Goal: Task Accomplishment & Management: Understand process/instructions

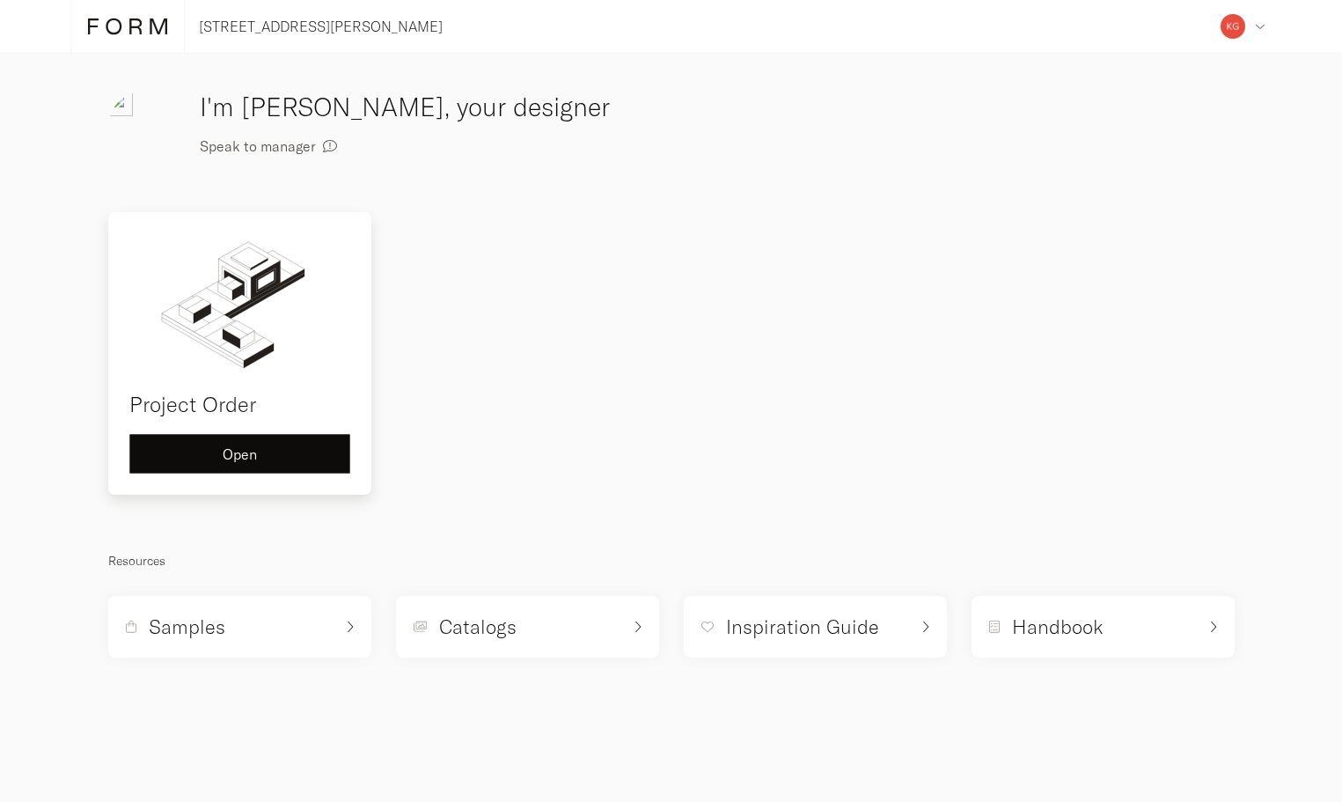
click at [259, 457] on div "Open" at bounding box center [239, 454] width 191 height 14
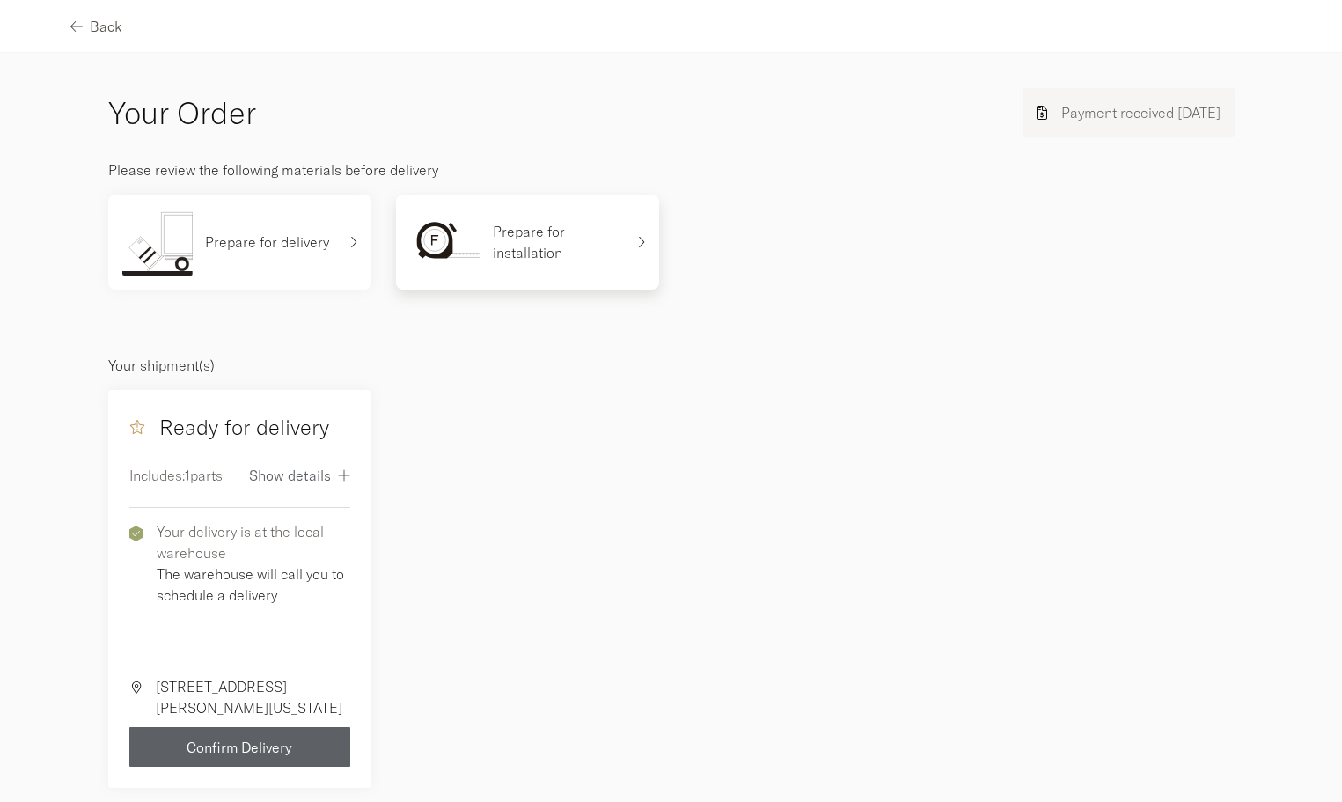
click at [535, 218] on div "Prepare for installation" at bounding box center [517, 242] width 215 height 67
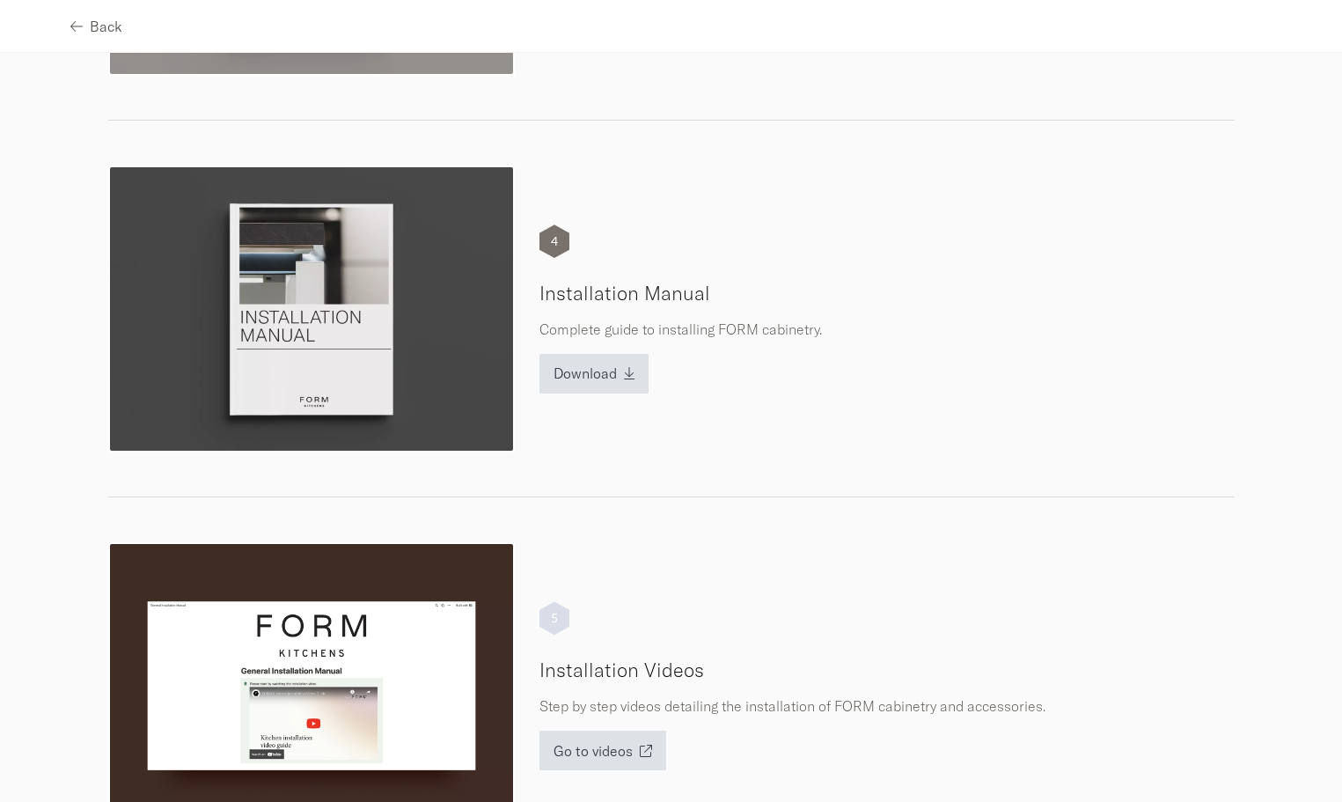
scroll to position [1312, 0]
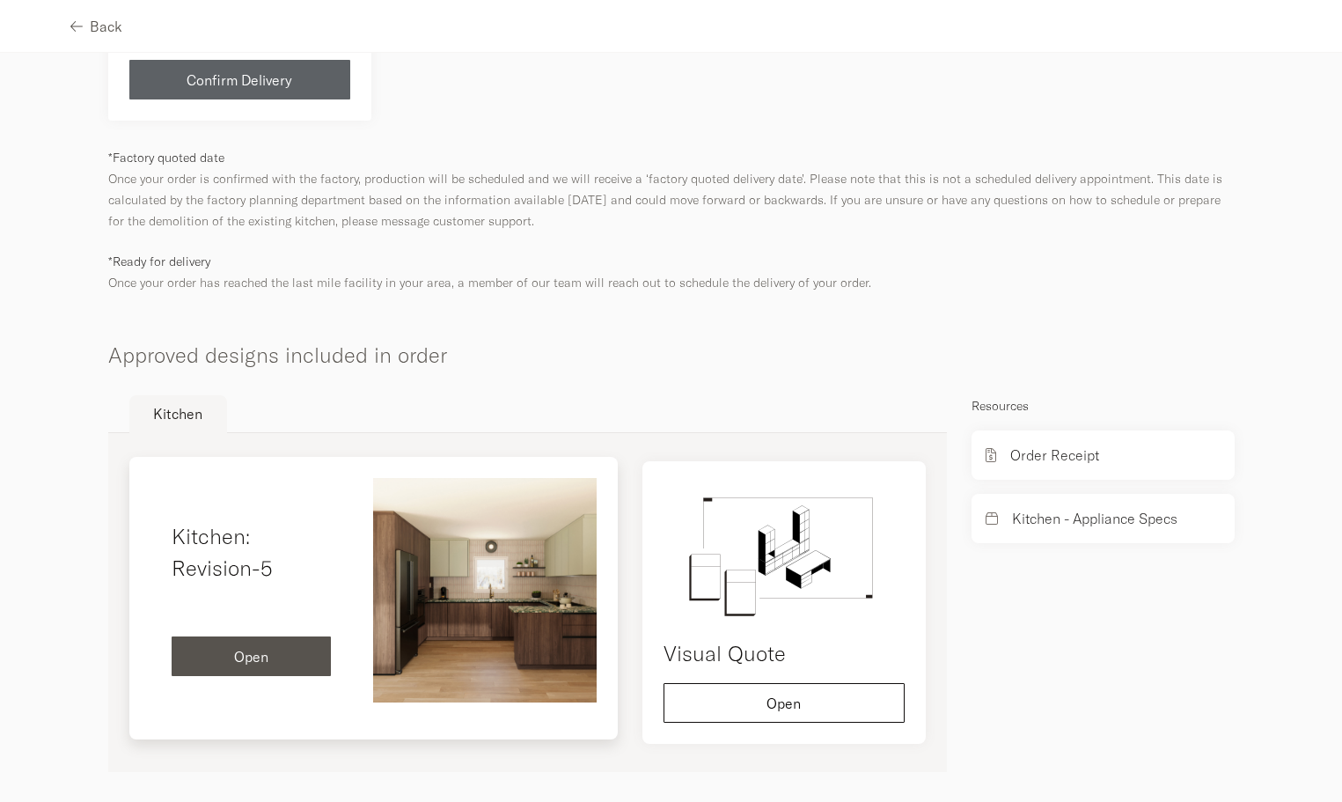
click at [288, 664] on div "Open" at bounding box center [252, 657] width 132 height 14
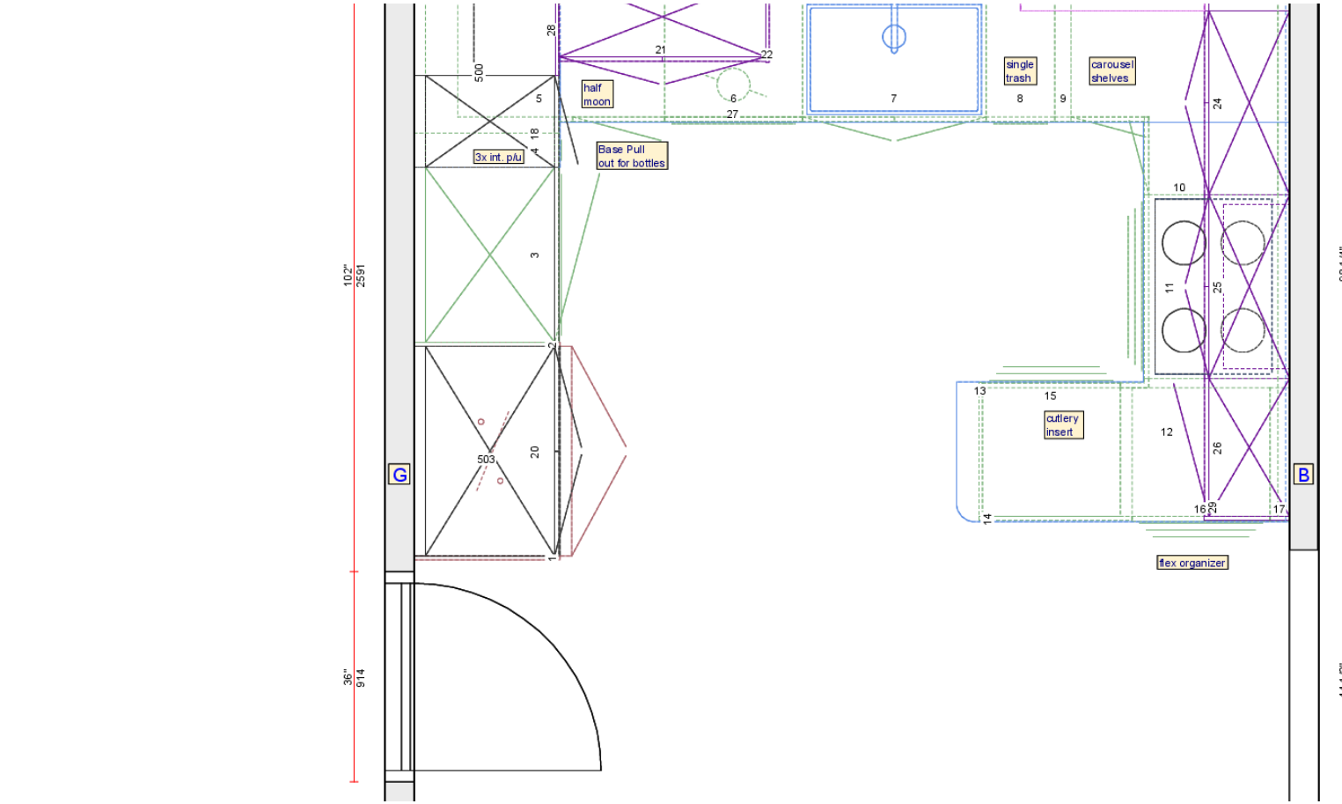
scroll to position [3626, 0]
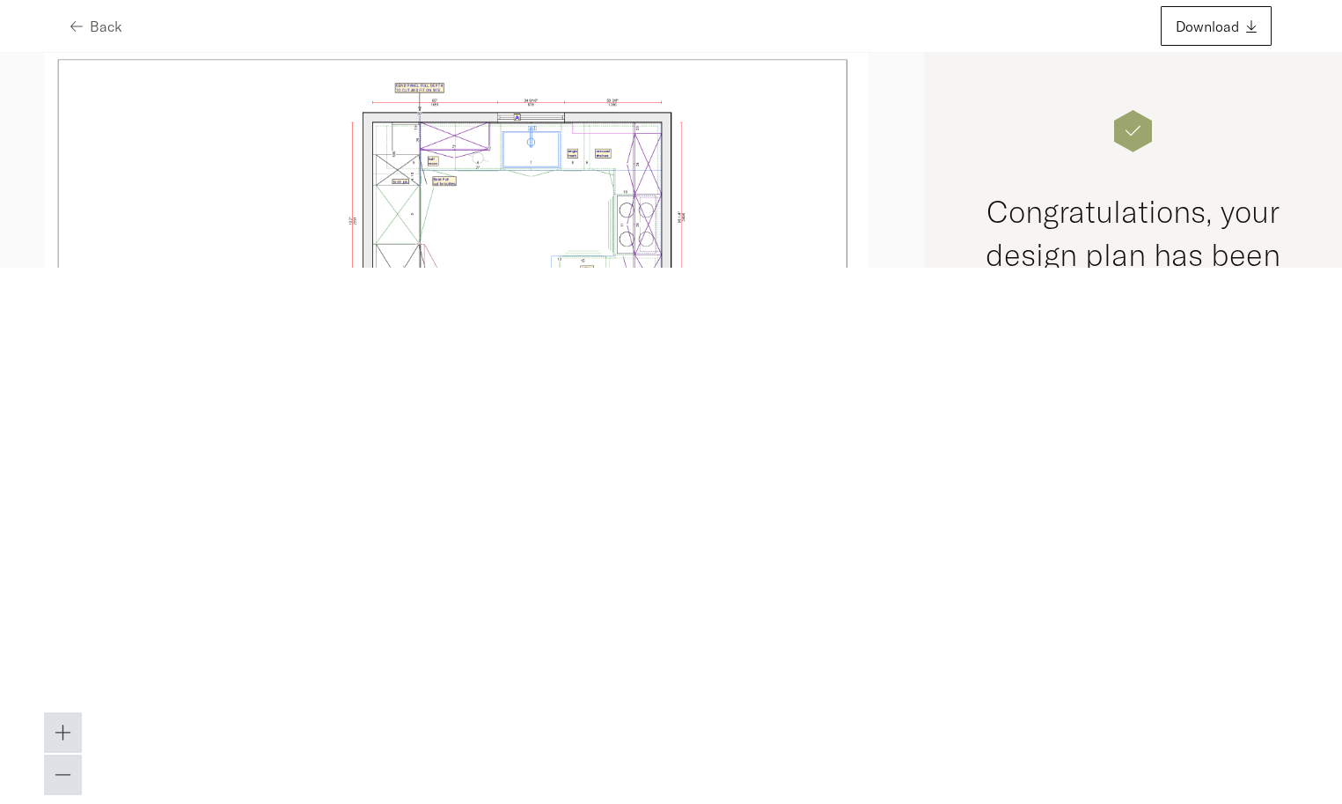
click at [744, 158] on img at bounding box center [456, 298] width 824 height 533
click at [59, 769] on icon "button" at bounding box center [63, 774] width 17 height 19
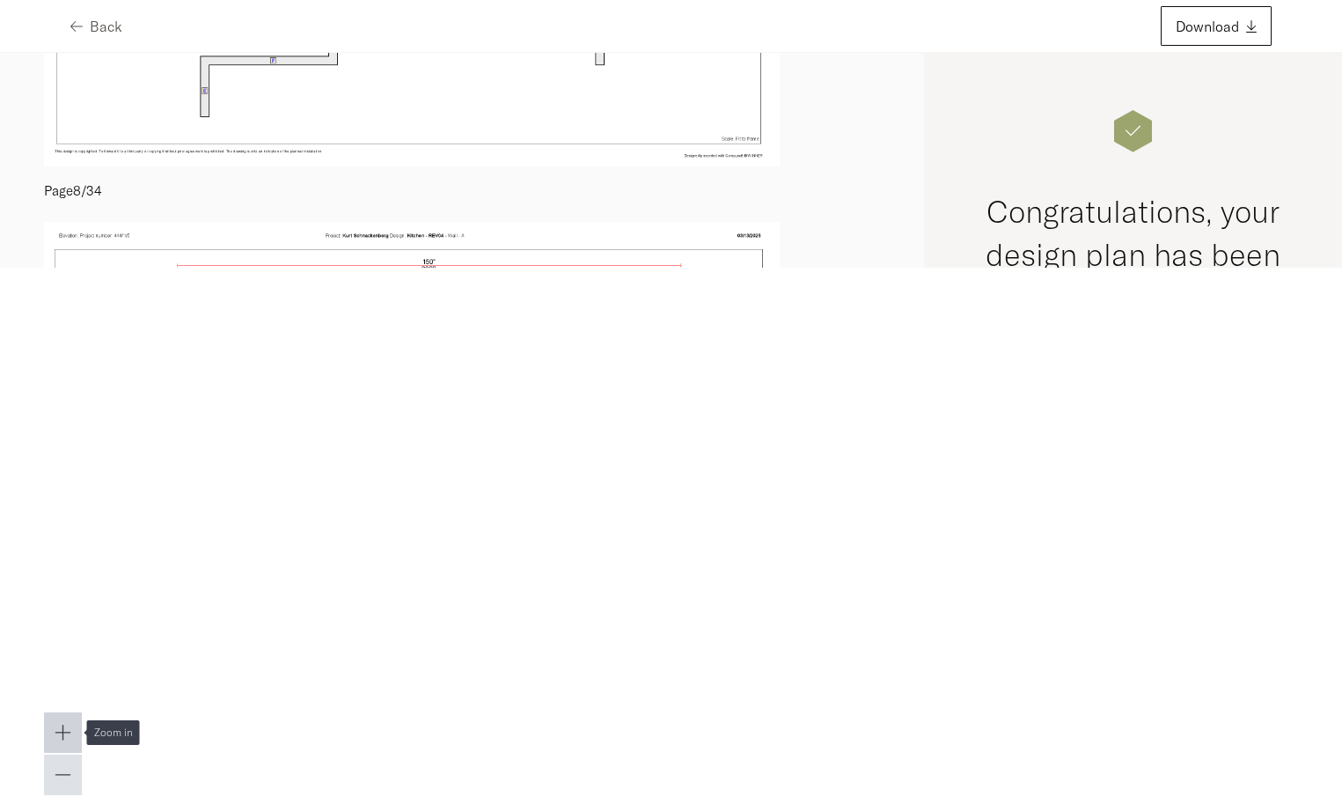
click at [61, 728] on icon "button" at bounding box center [63, 732] width 17 height 19
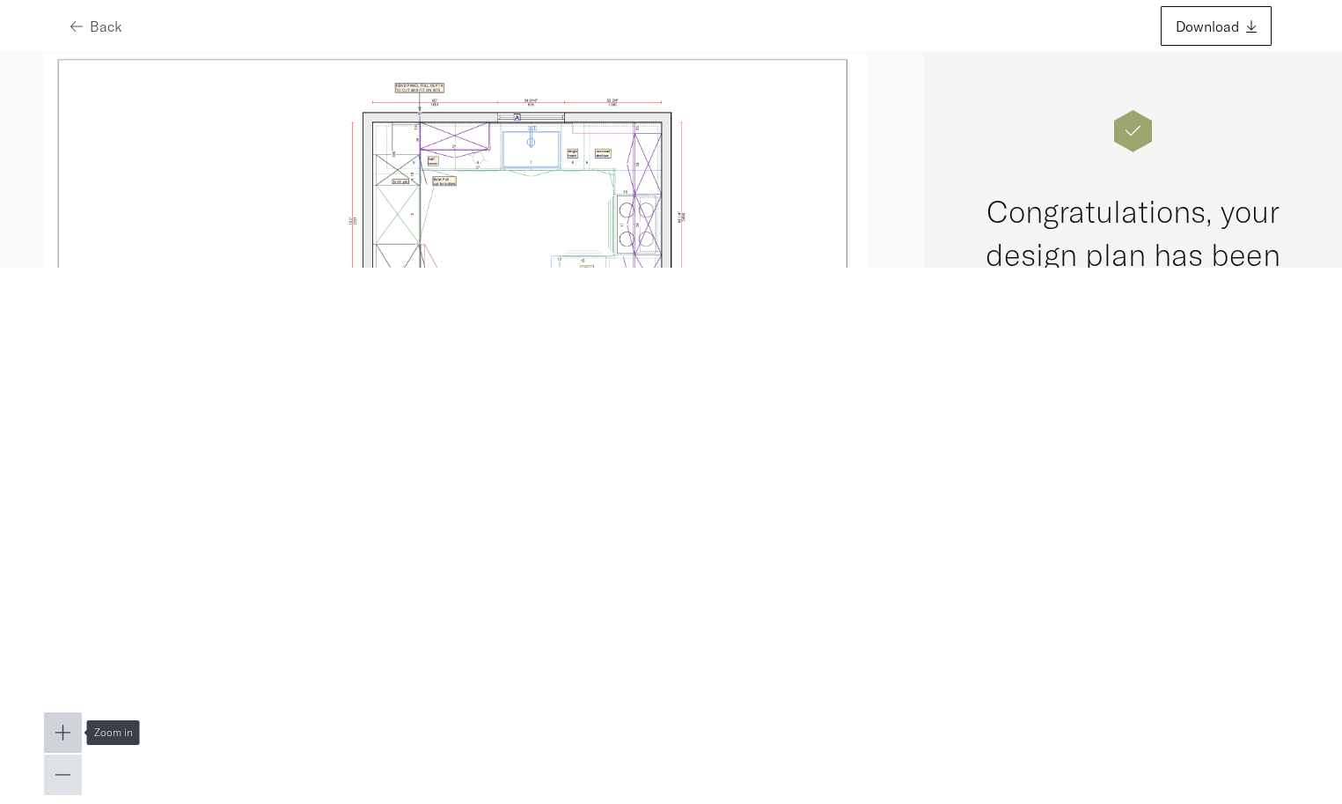
click at [61, 728] on icon "button" at bounding box center [63, 732] width 17 height 19
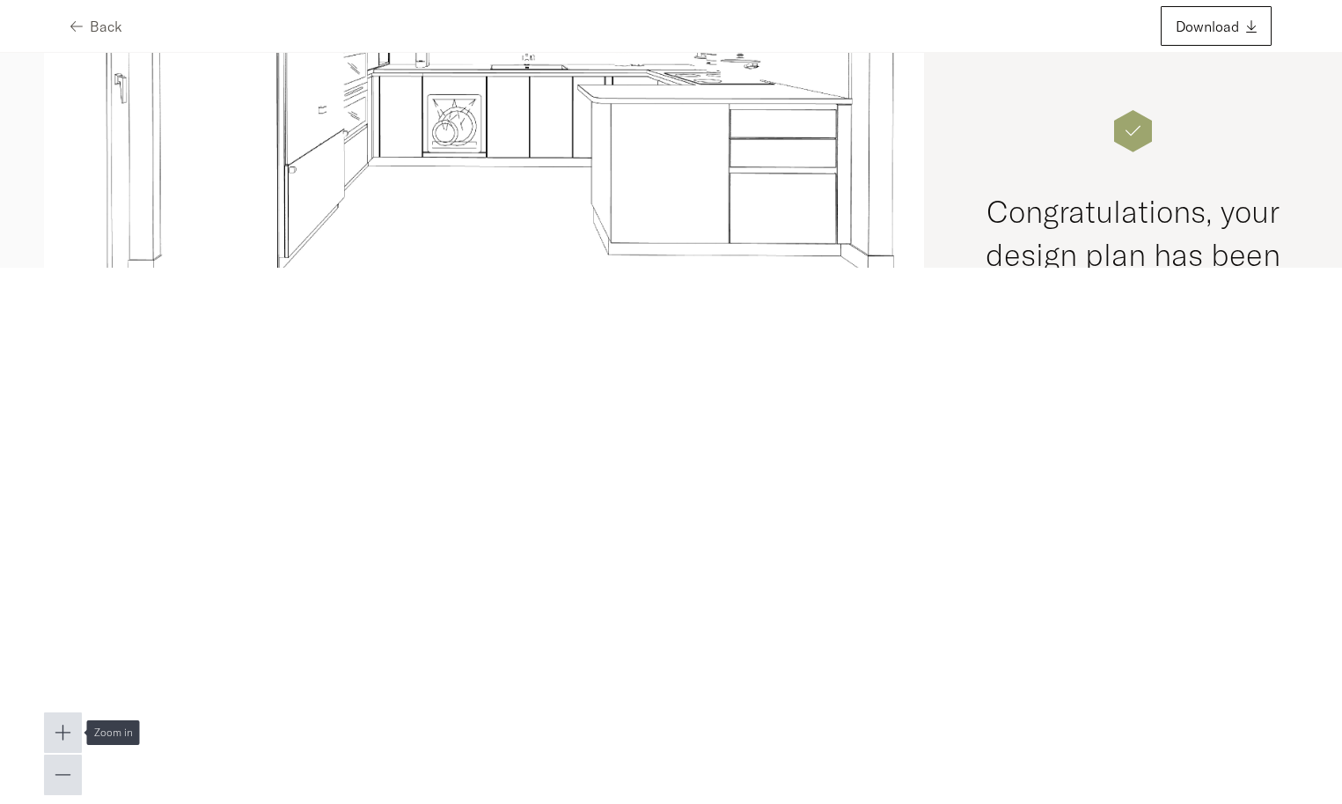
drag, startPoint x: 61, startPoint y: 728, endPoint x: 47, endPoint y: 328, distance: 399.9
click at [61, 268] on html "Back Download Page 1 / 34 Page 2 / 34 Page 3 / 34 Page 4 / 34 Page 5 / 34 Page …" at bounding box center [671, 134] width 1342 height 268
click at [79, 22] on icon "button" at bounding box center [74, 26] width 12 height 14
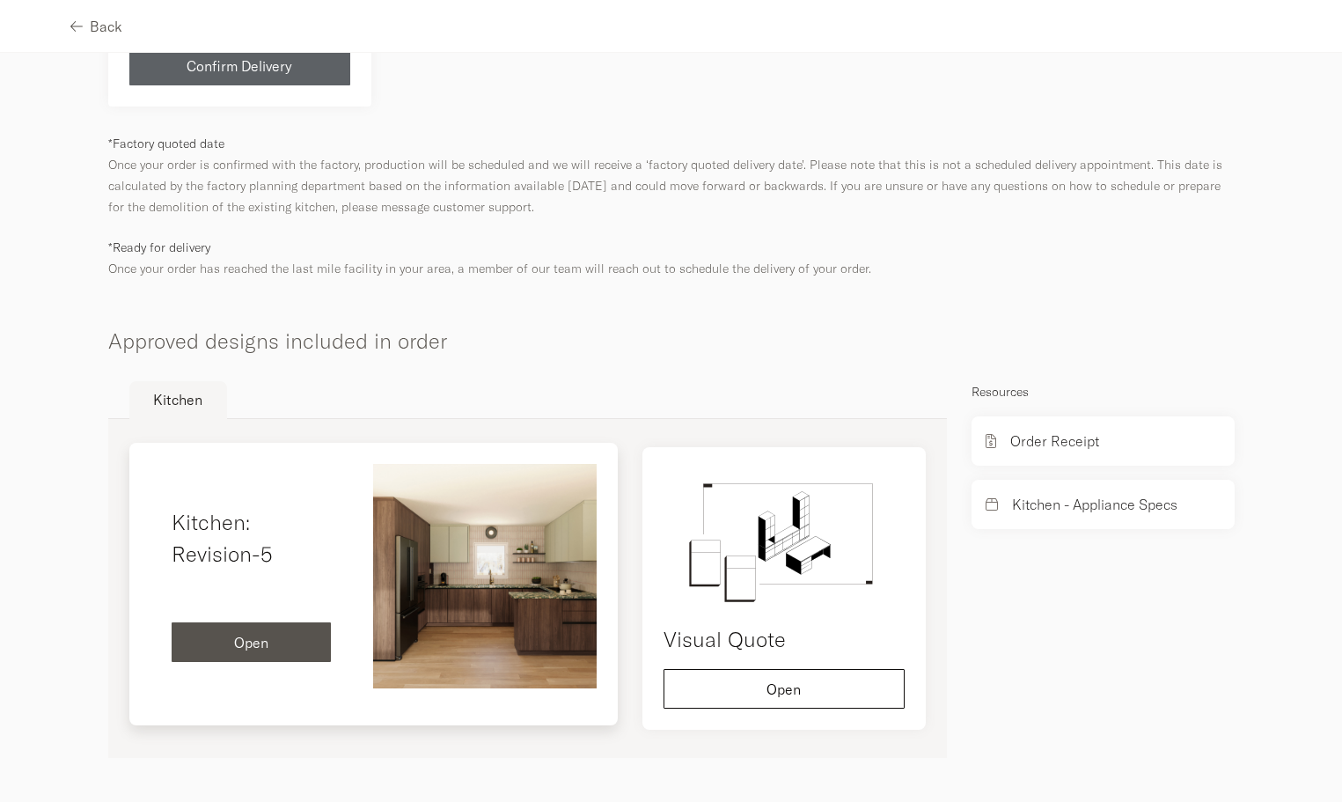
scroll to position [681, 0]
click at [418, 642] on img at bounding box center [485, 576] width 224 height 224
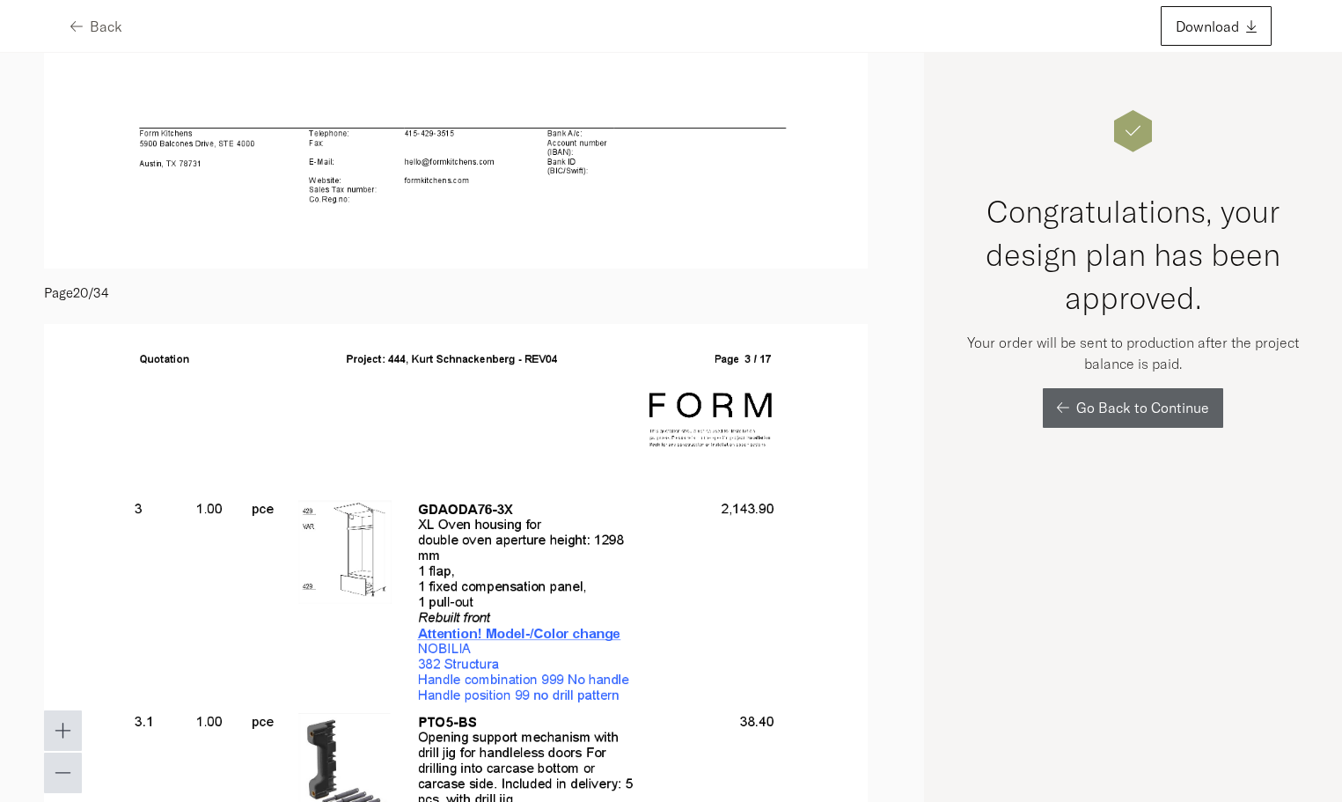
scroll to position [11557, 0]
